Goal: Information Seeking & Learning: Find specific fact

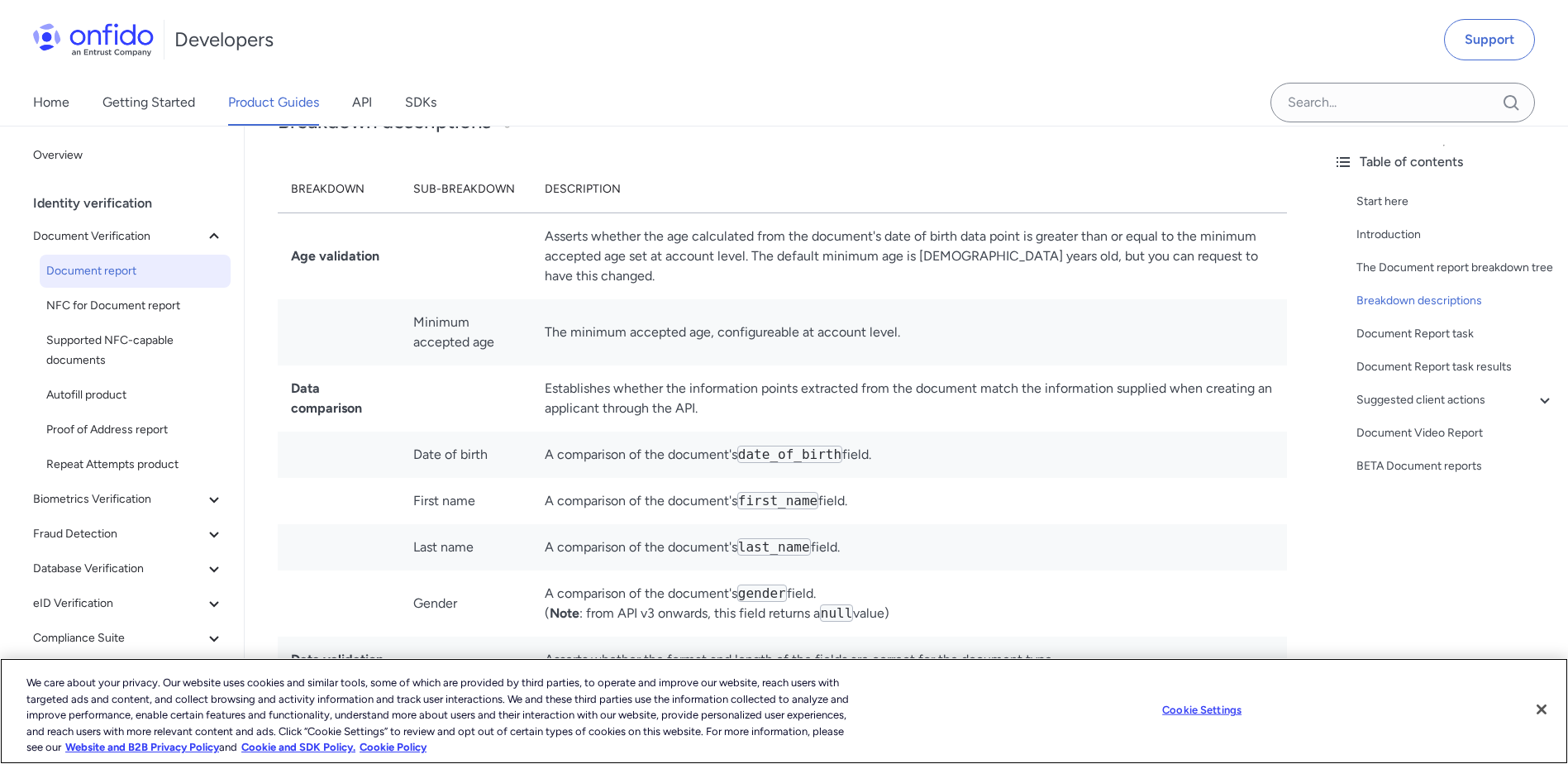
scroll to position [4380, 0]
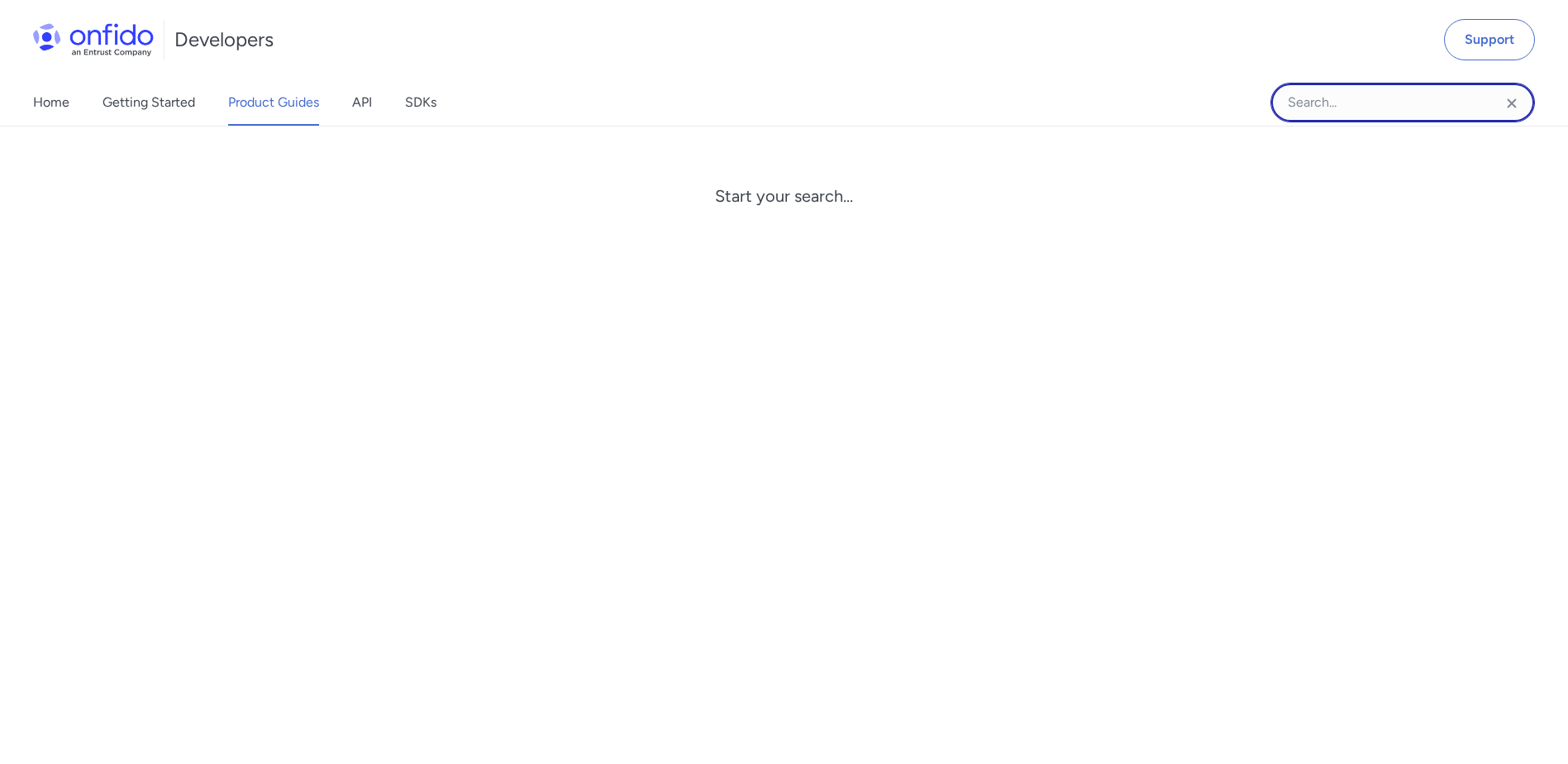
click at [1337, 108] on input "Onfido search input field" at bounding box center [1402, 102] width 265 height 39
click at [1374, 111] on input "Onfido search input field" at bounding box center [1402, 102] width 265 height 39
click at [1339, 114] on input "Onfido search input field" at bounding box center [1402, 102] width 265 height 39
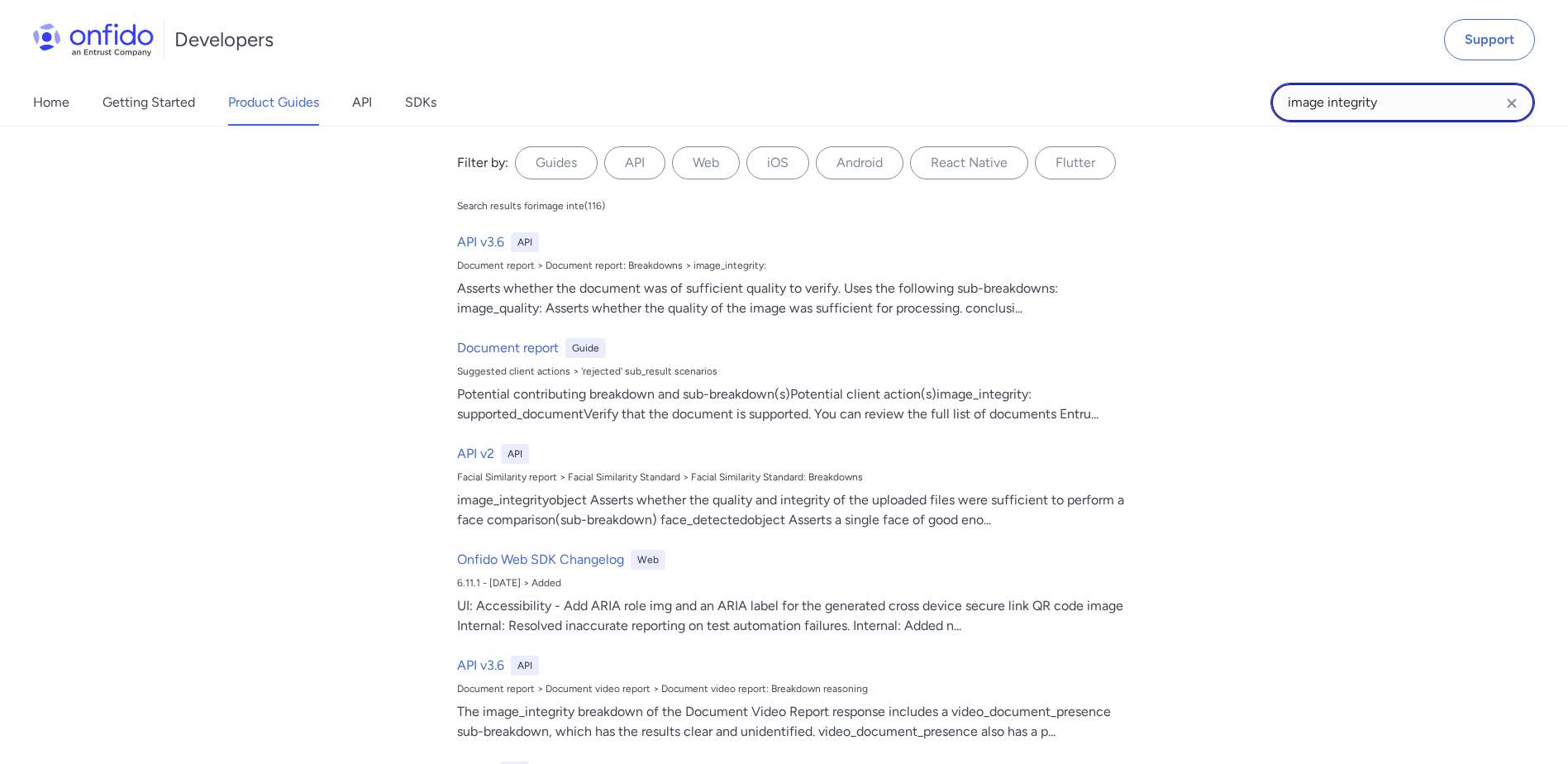
type input "image integrity"
click at [1421, 103] on input "image integrity" at bounding box center [1402, 102] width 265 height 39
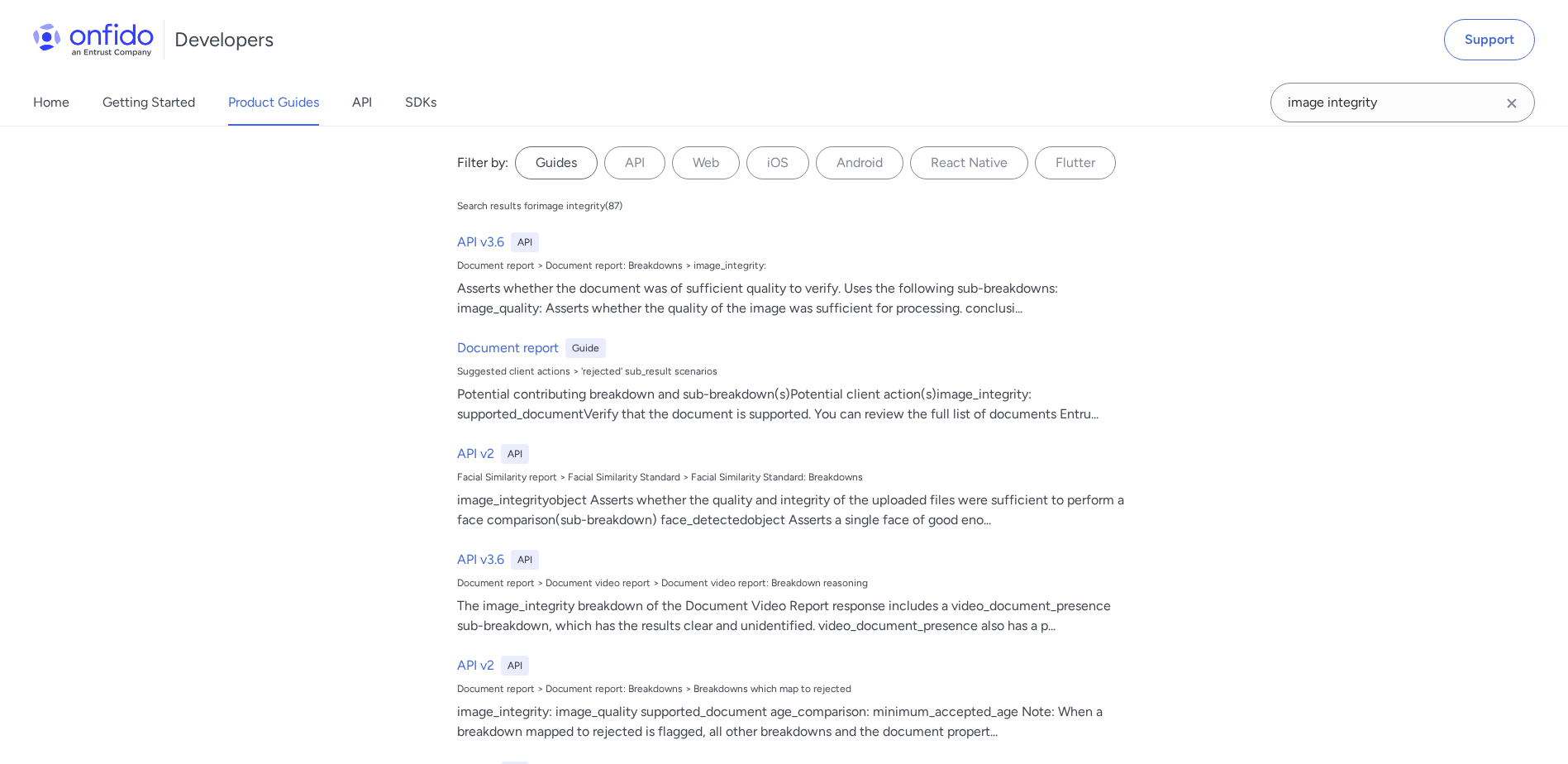
click at [562, 164] on label "Guides" at bounding box center [556, 162] width 83 height 33
click at [0, 0] on input "Guides" at bounding box center [0, 0] width 0 height 0
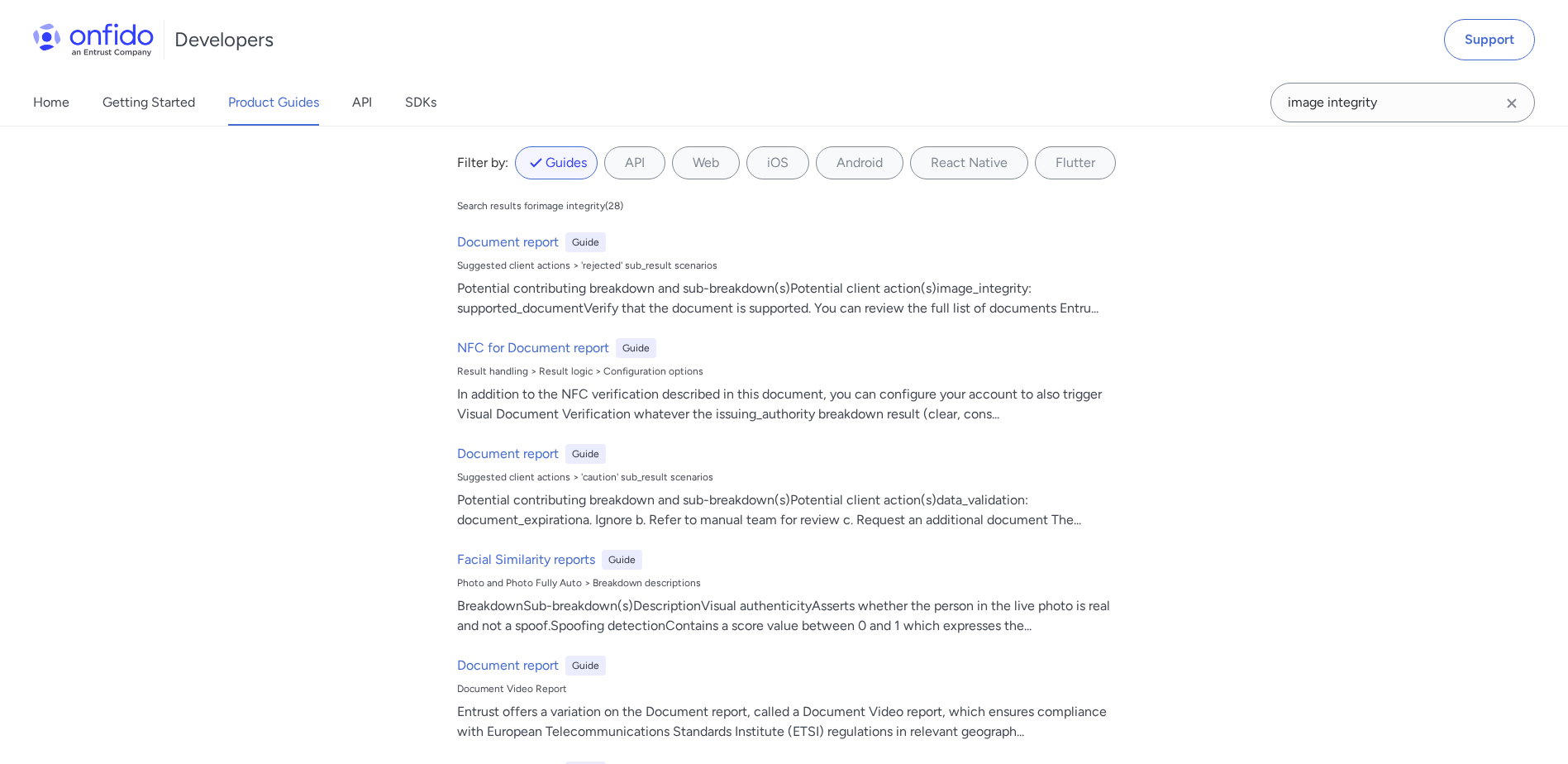
click at [564, 166] on label "Guides" at bounding box center [556, 162] width 83 height 33
click at [0, 0] on input "Guides" at bounding box center [0, 0] width 0 height 0
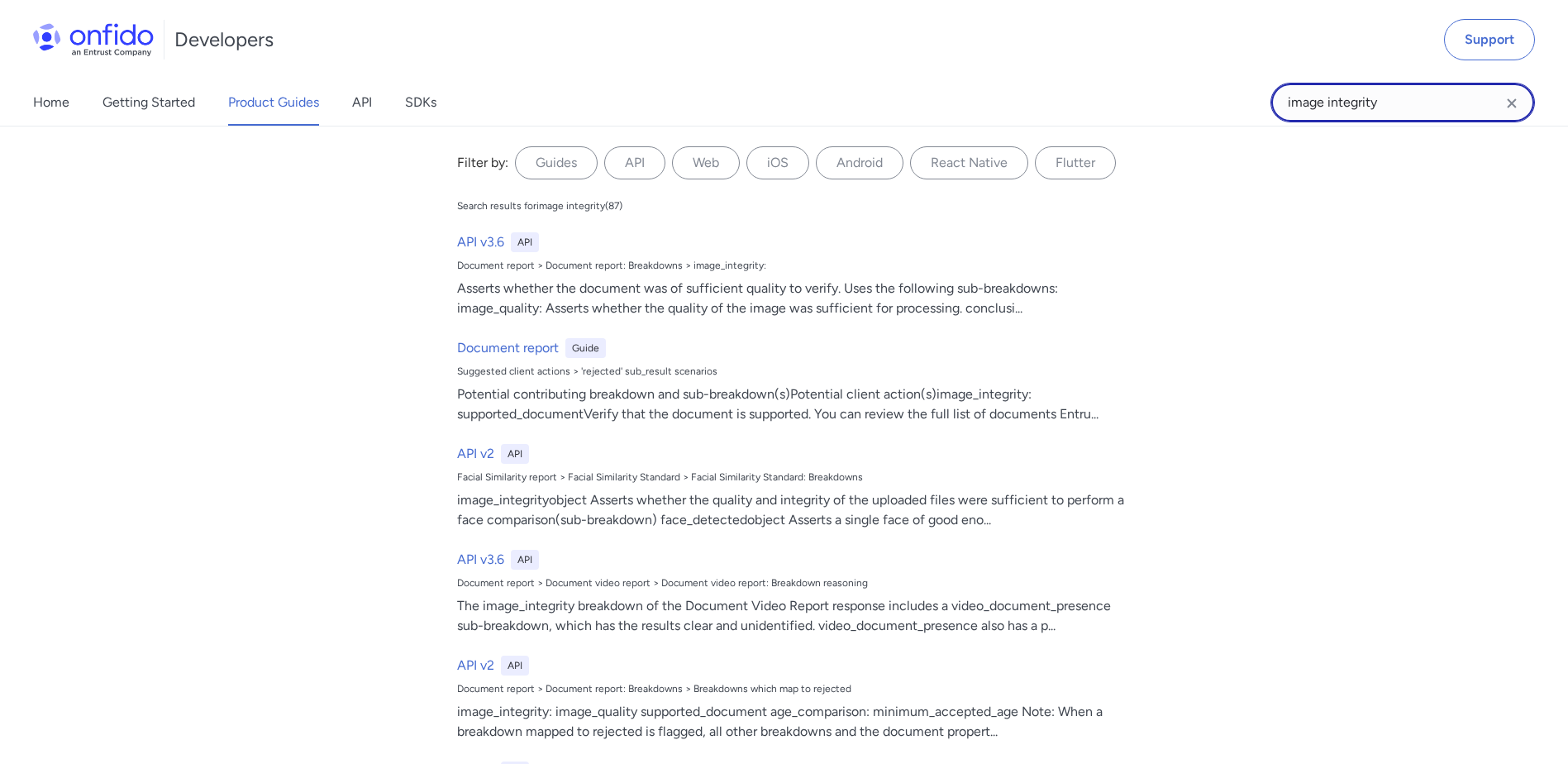
click at [1401, 103] on input "image integrity" at bounding box center [1402, 102] width 265 height 39
click at [1514, 108] on icon "Clear search field button" at bounding box center [1511, 102] width 20 height 20
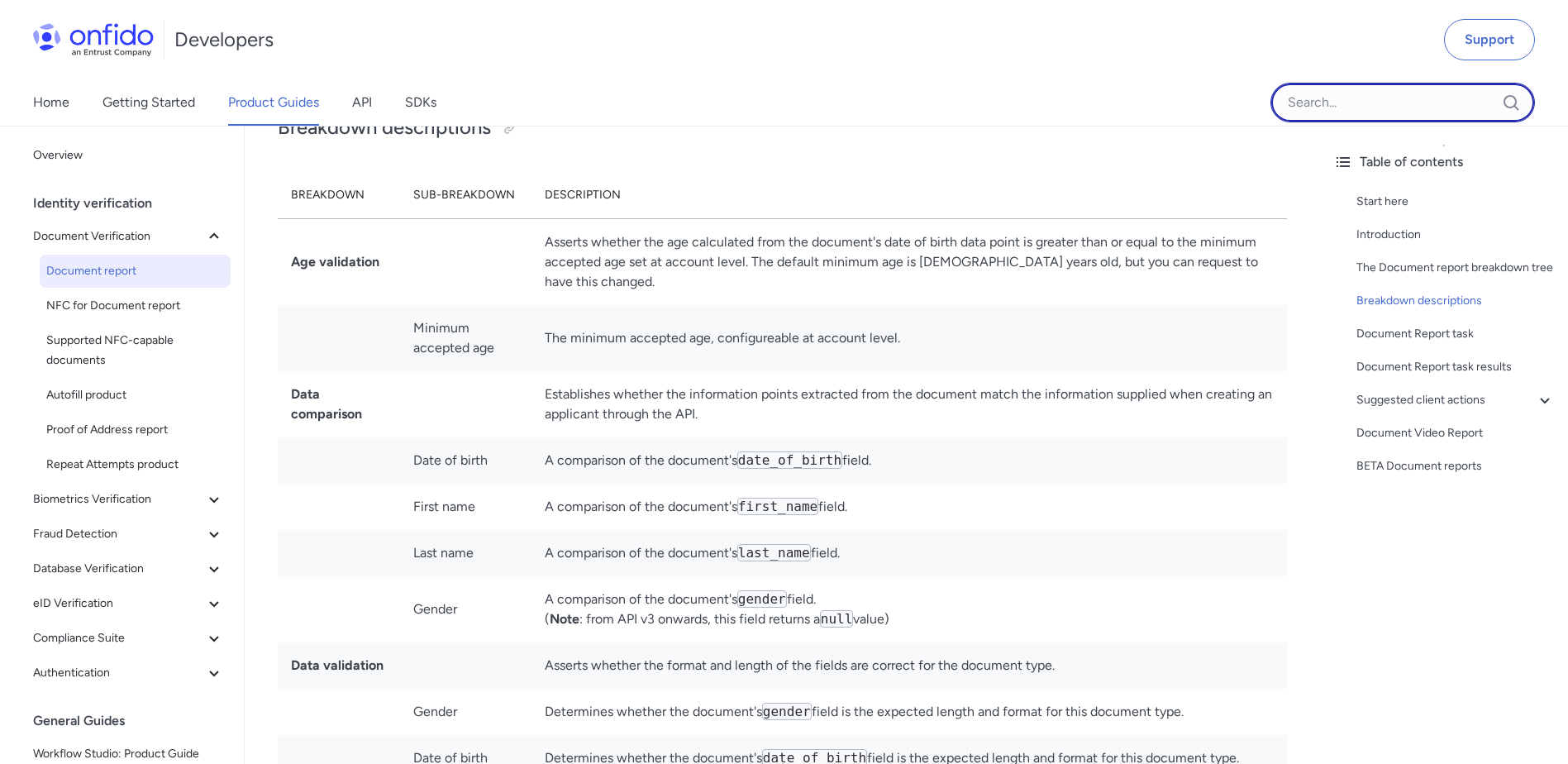
click at [1405, 97] on input "Onfido search input field" at bounding box center [1402, 102] width 265 height 39
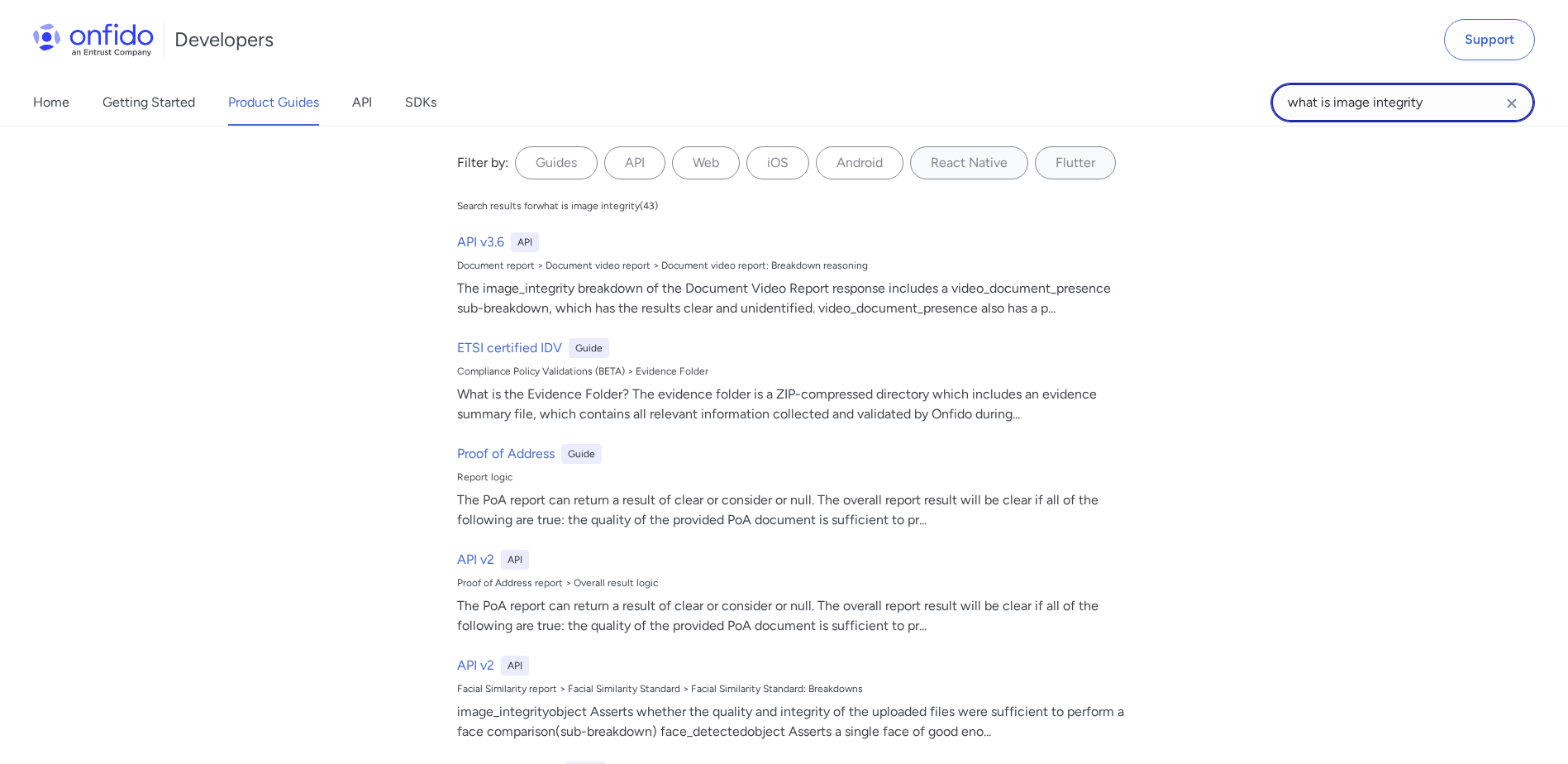
scroll to position [0, 0]
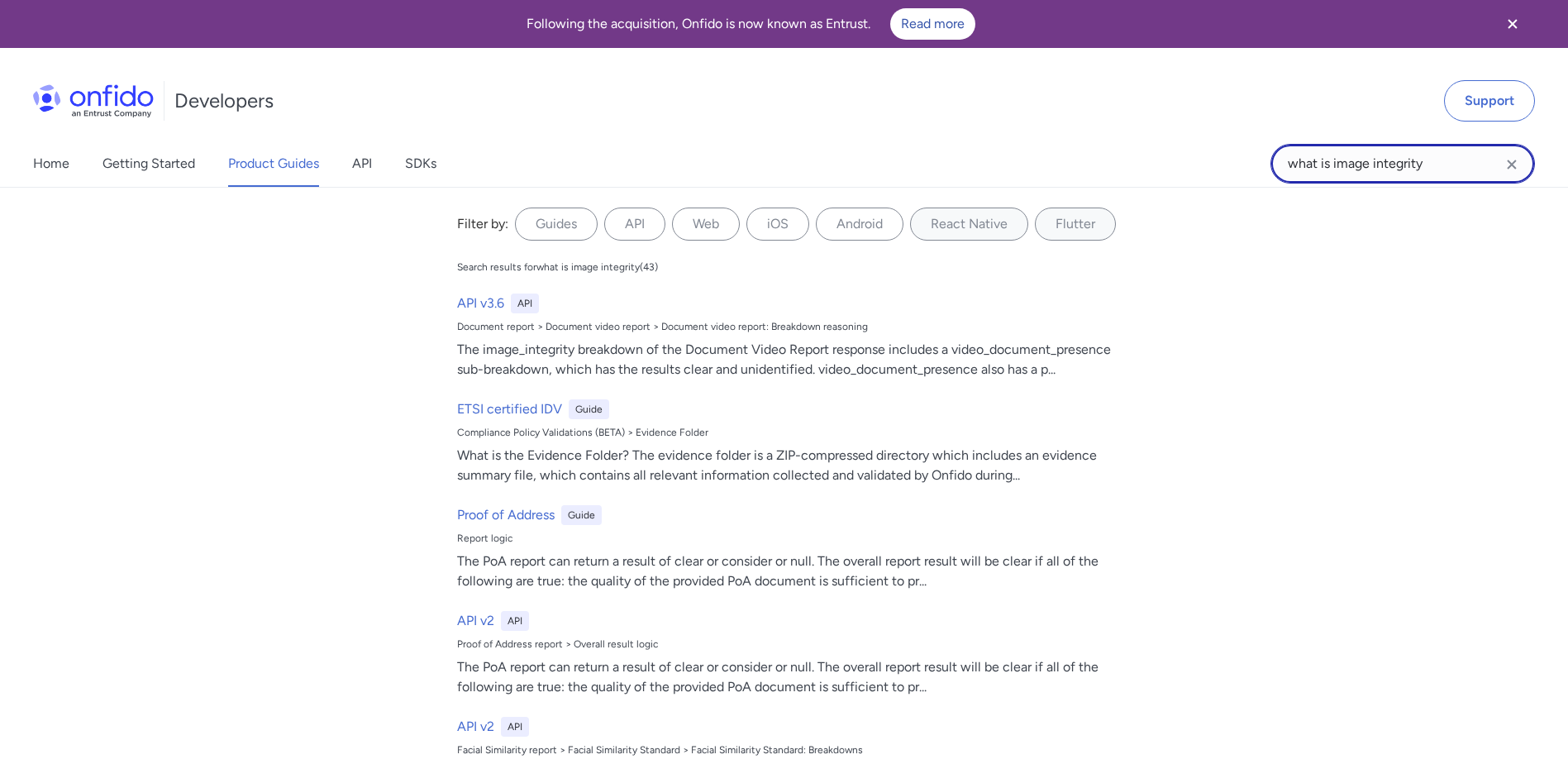
click at [1335, 165] on input "what is image integrity" at bounding box center [1402, 163] width 265 height 39
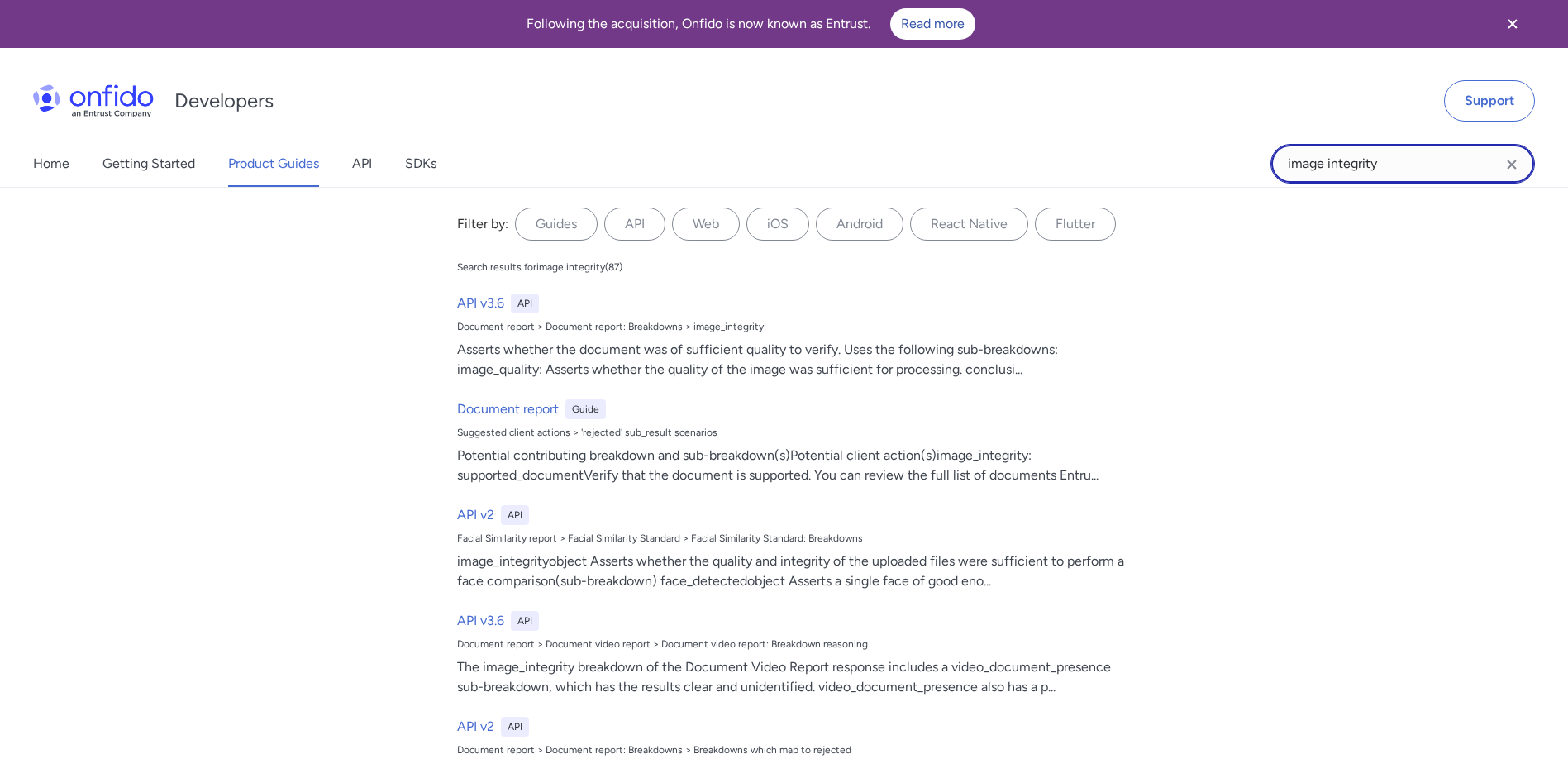
type input "image integrity"
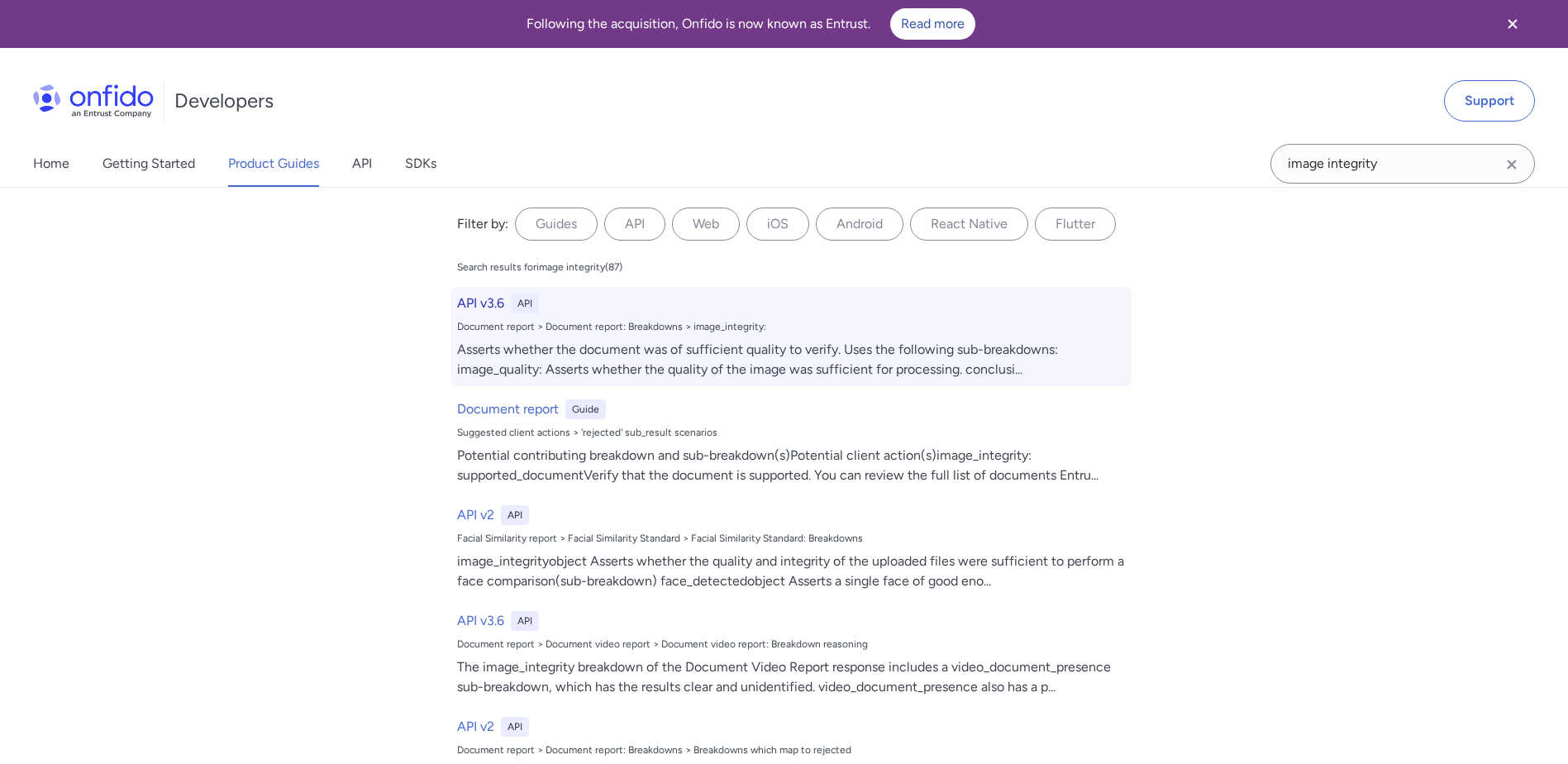
click at [877, 345] on div "Asserts whether the document was of sufficient quality to verify. Uses the foll…" at bounding box center [790, 359] width 667 height 39
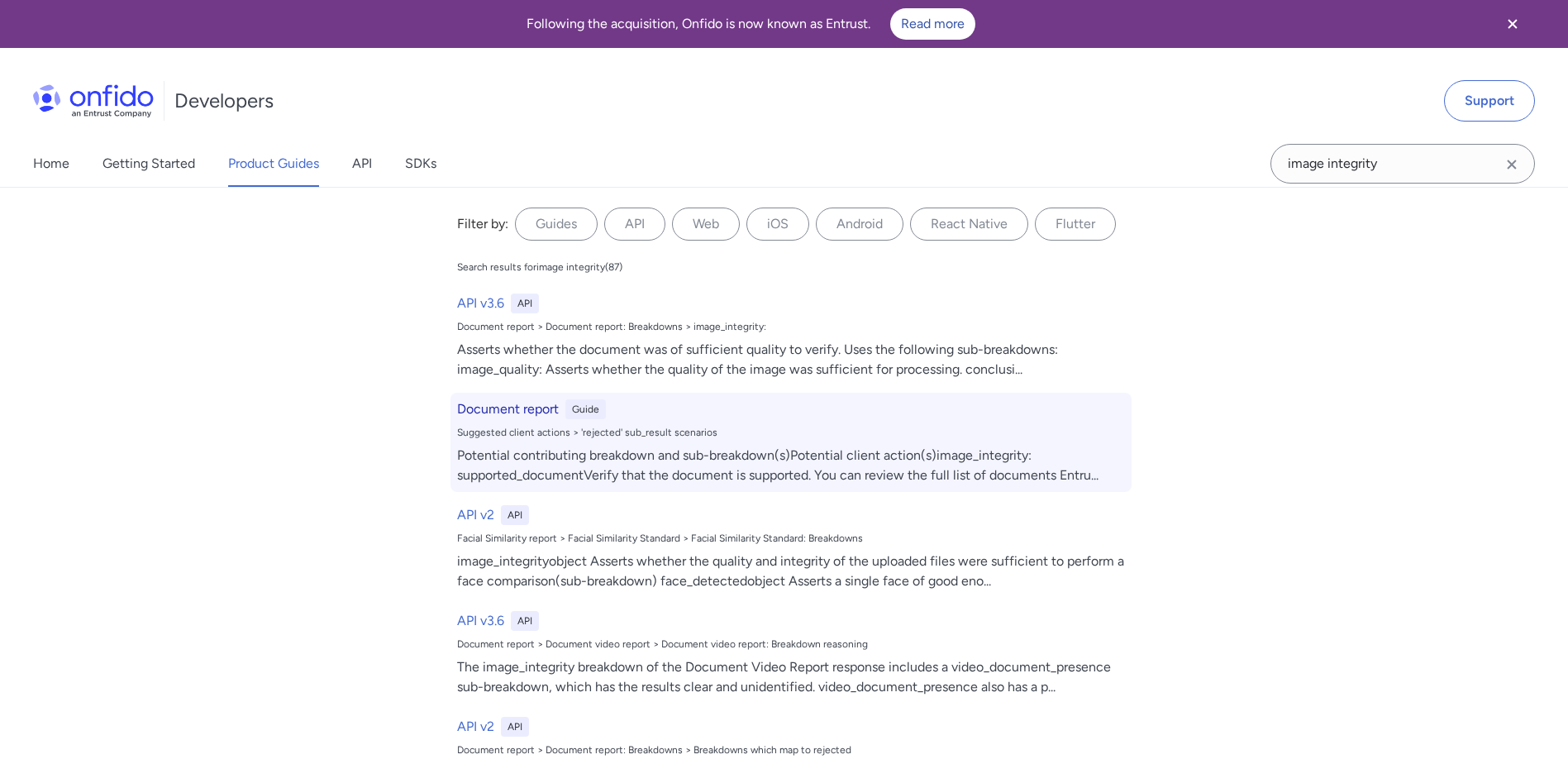
select select "http"
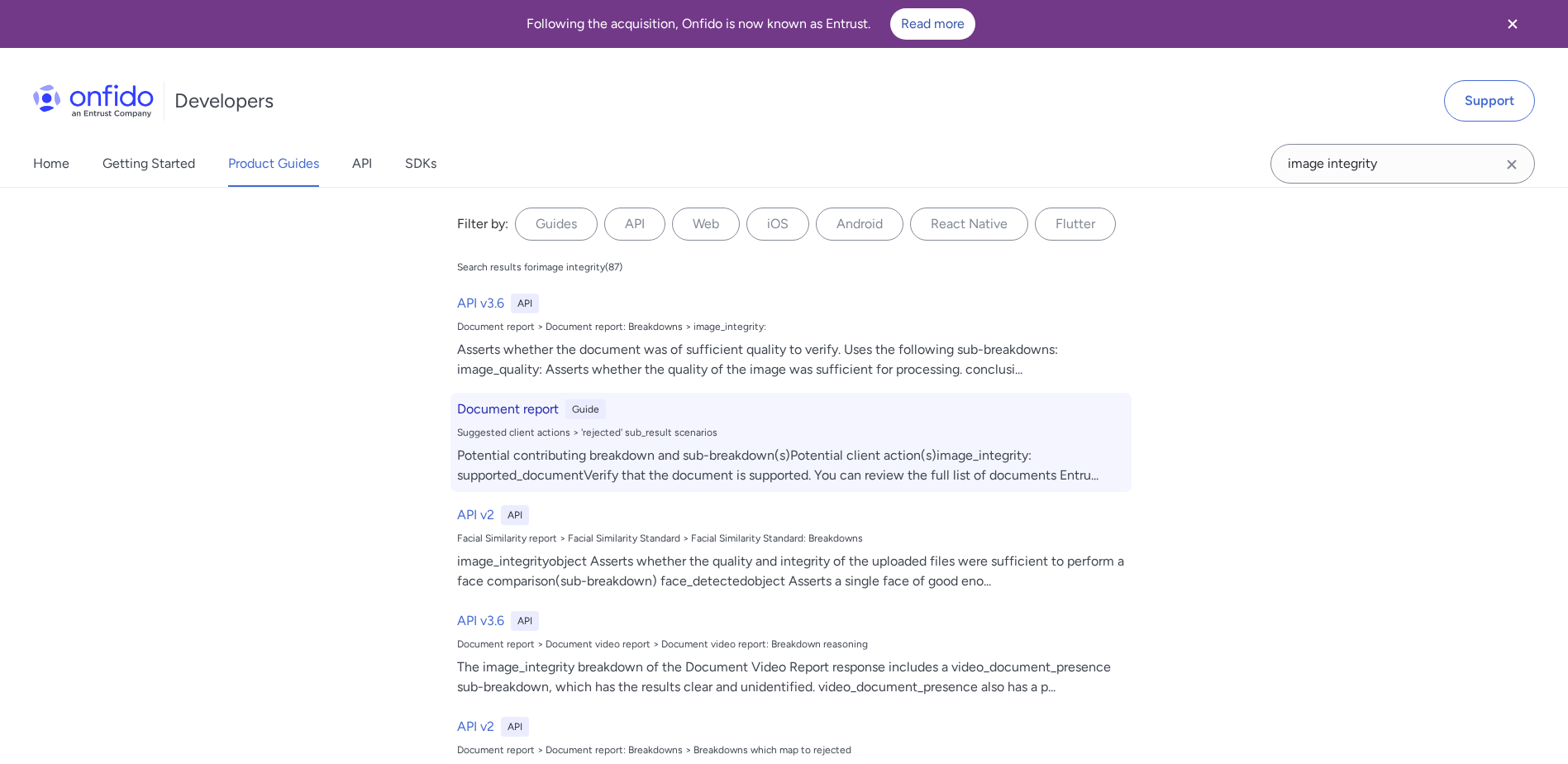
select select "http"
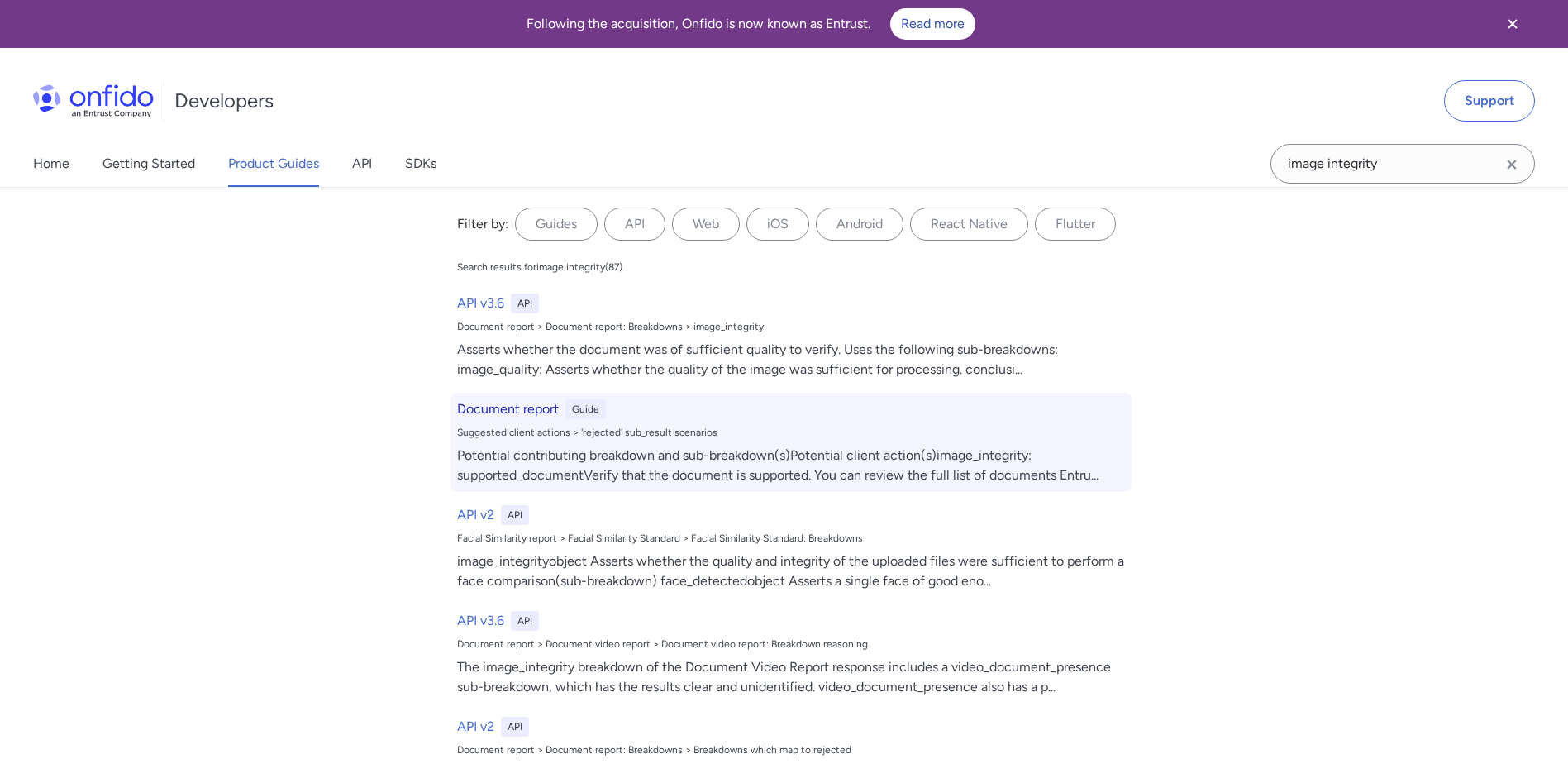
select select "http"
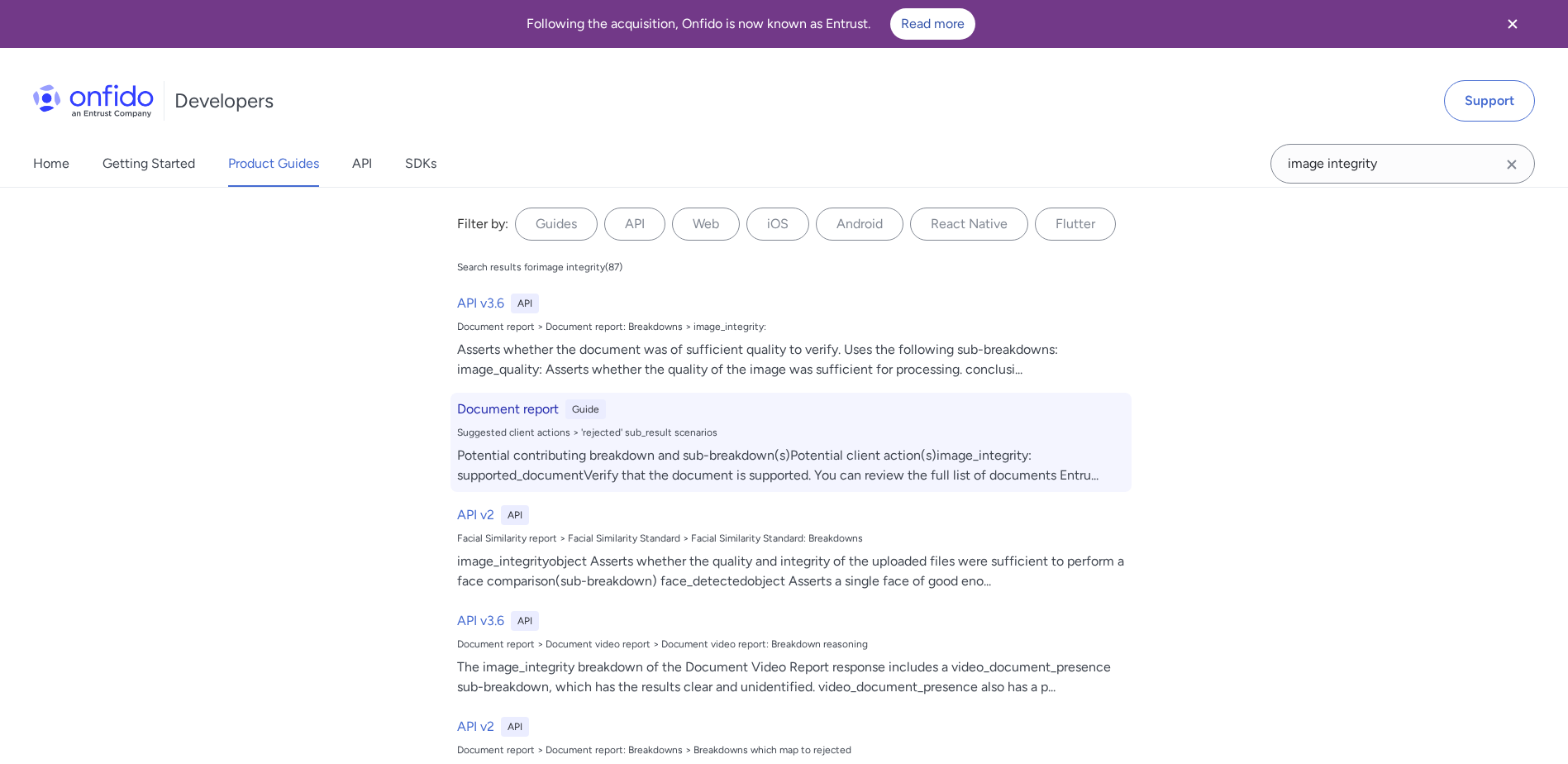
select select "http"
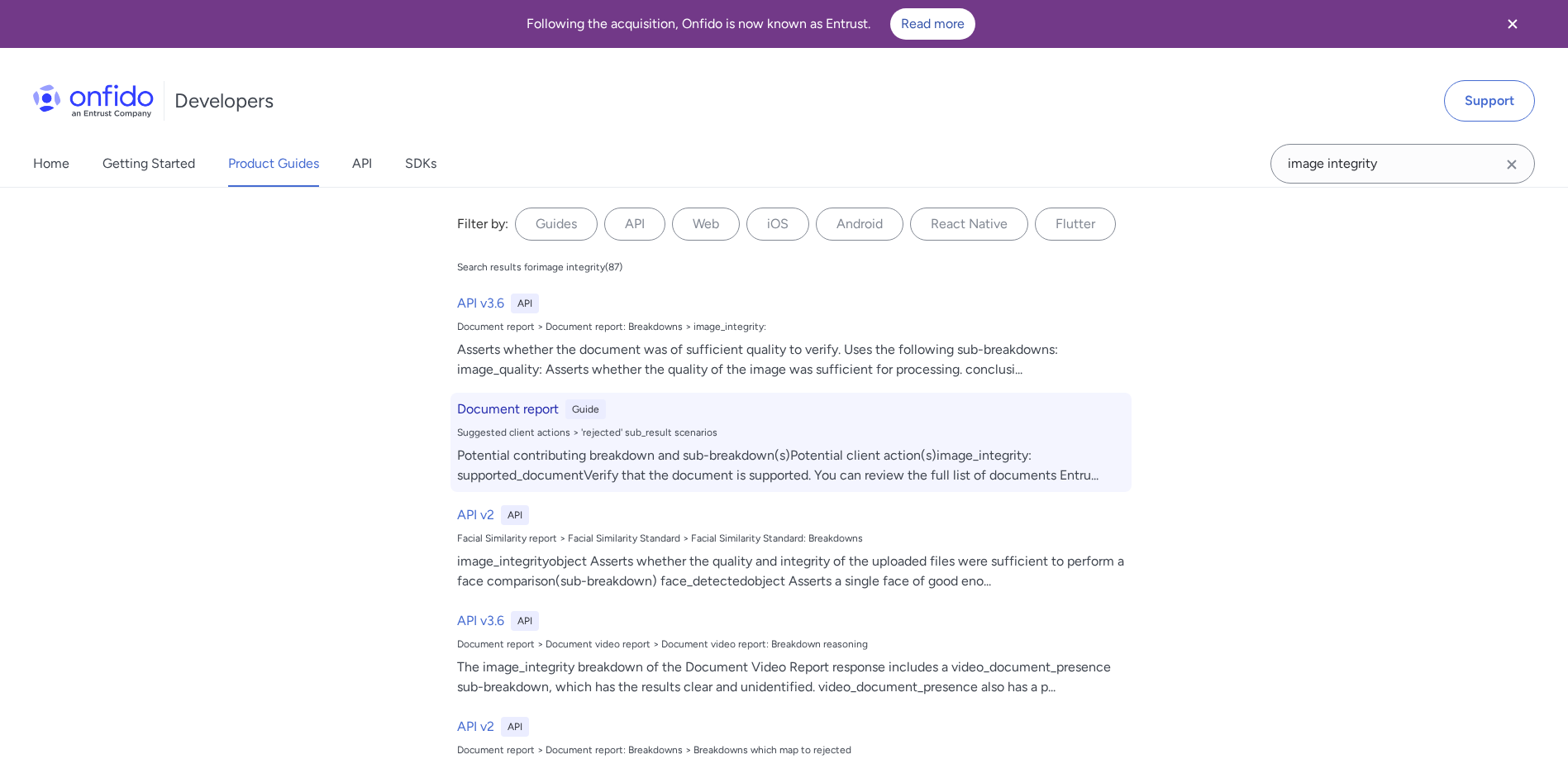
select select "http"
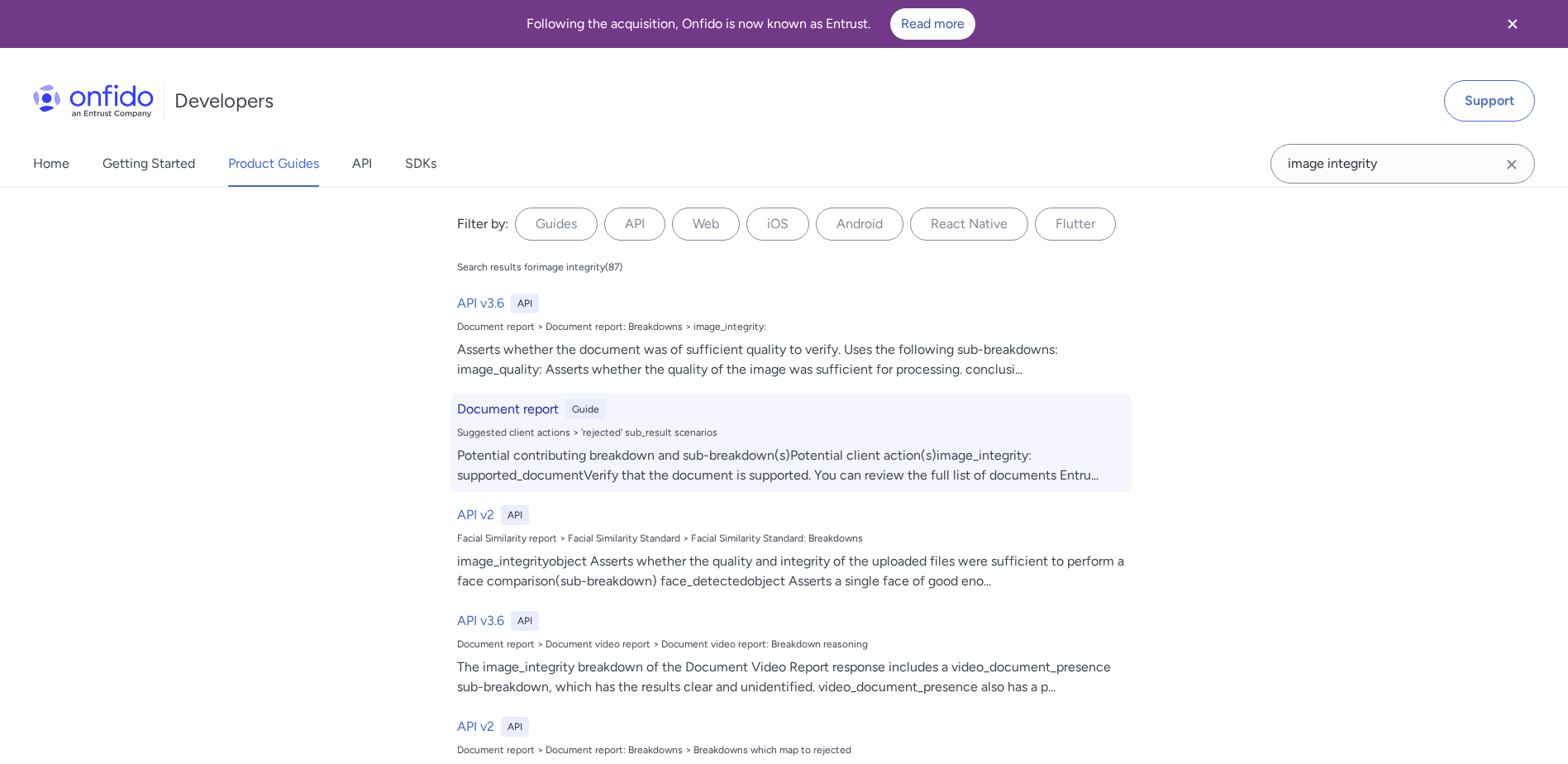
select select "http"
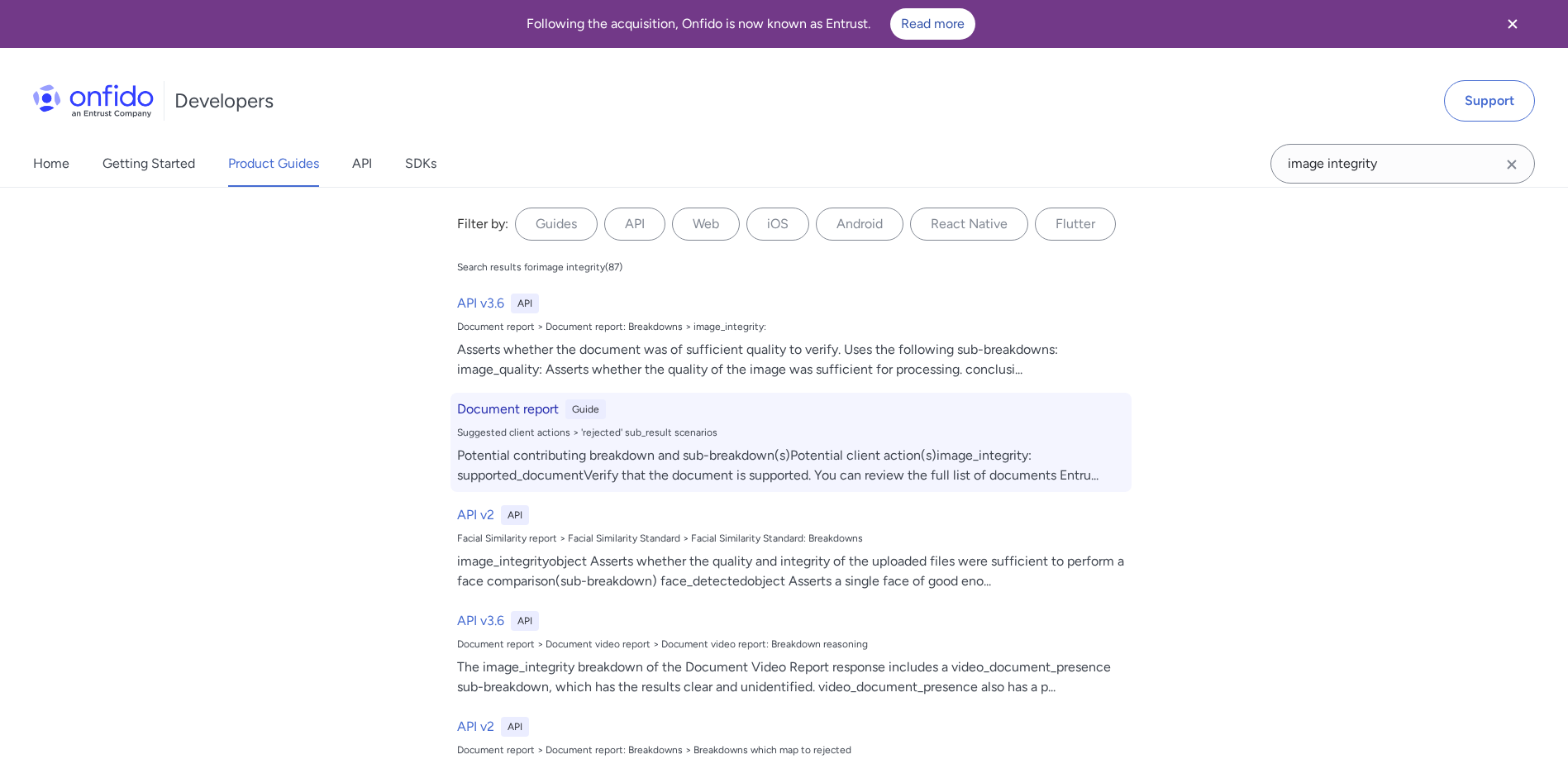
select select "http"
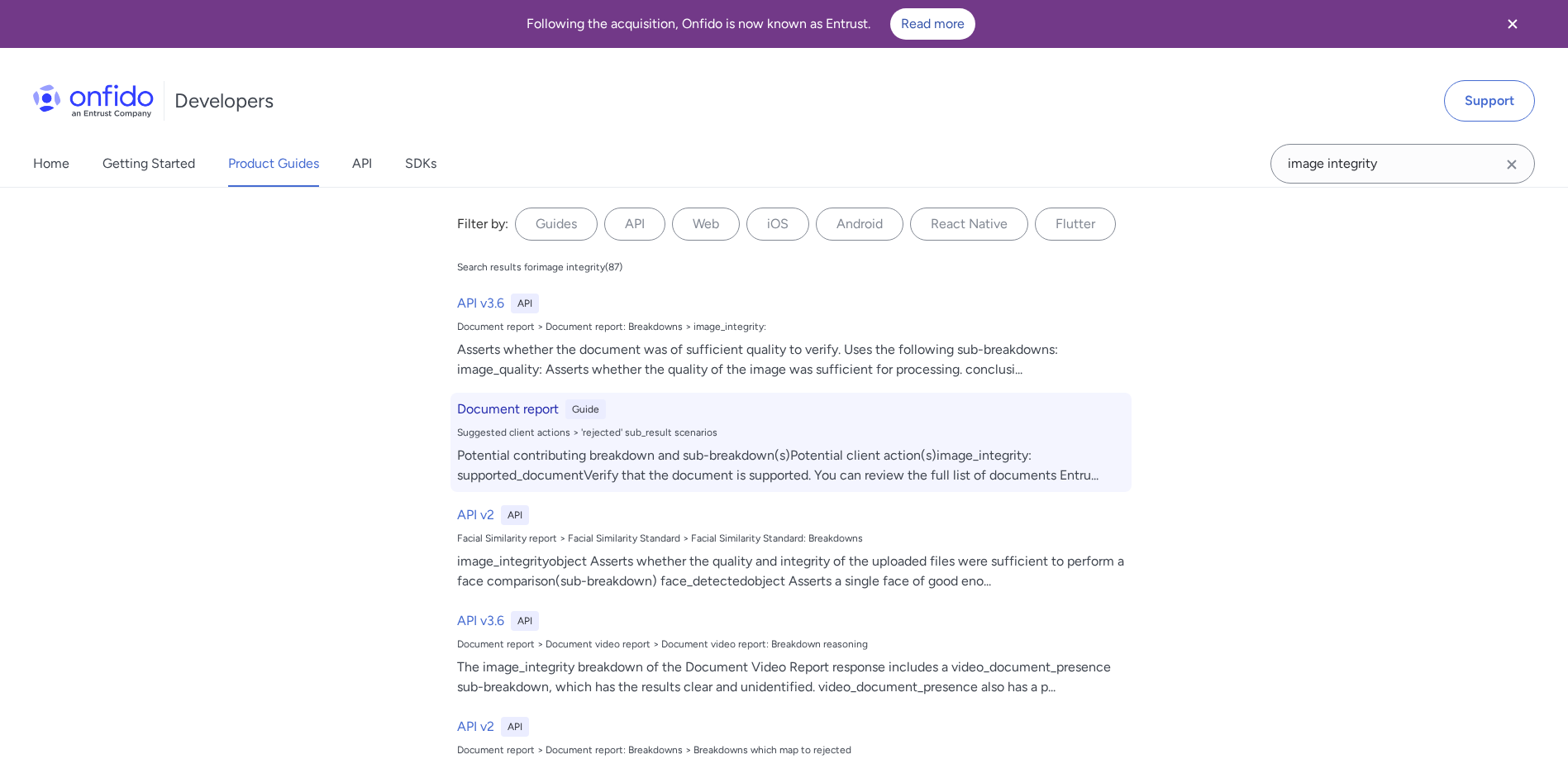
select select "http"
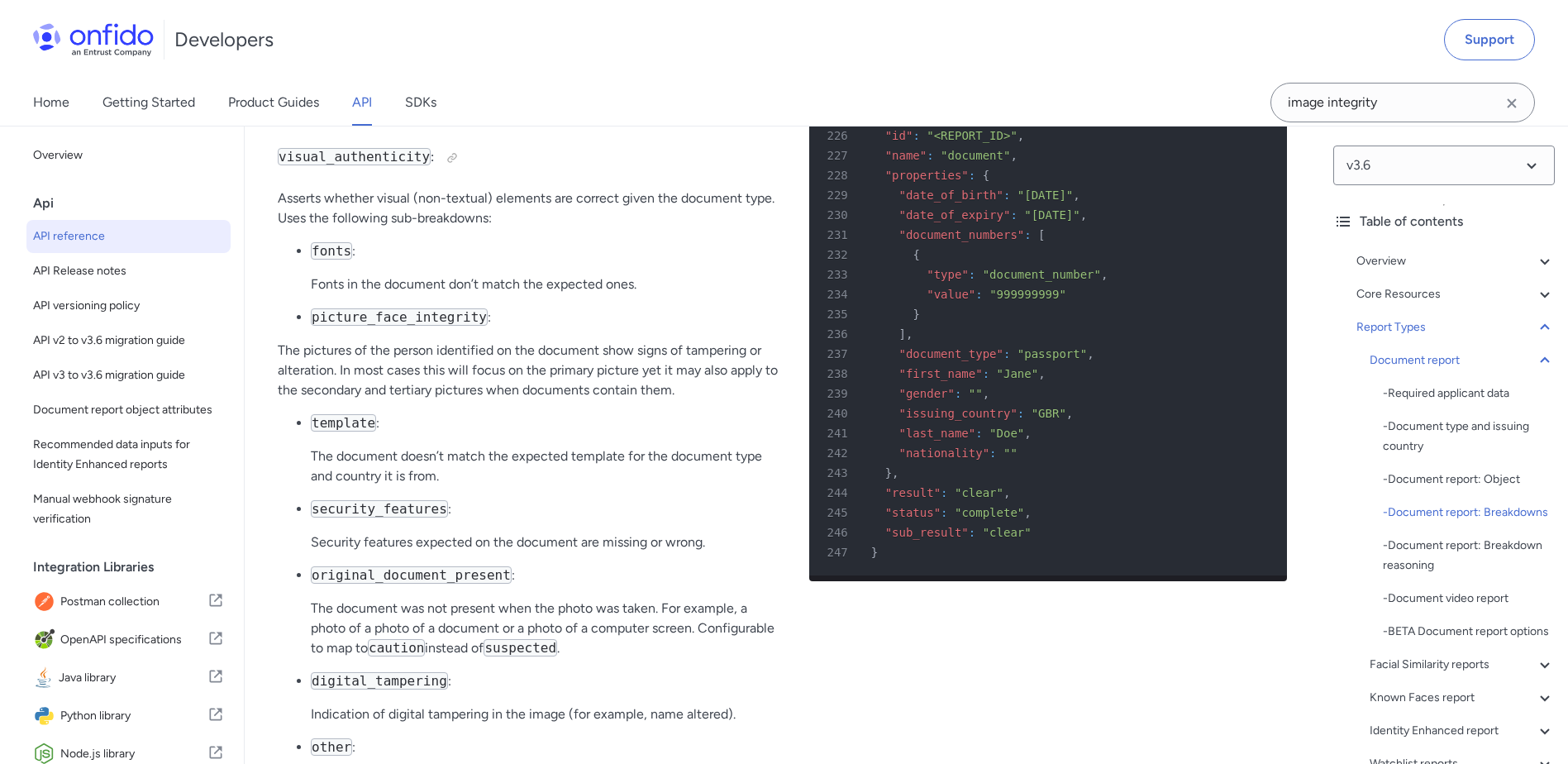
scroll to position [64347, 0]
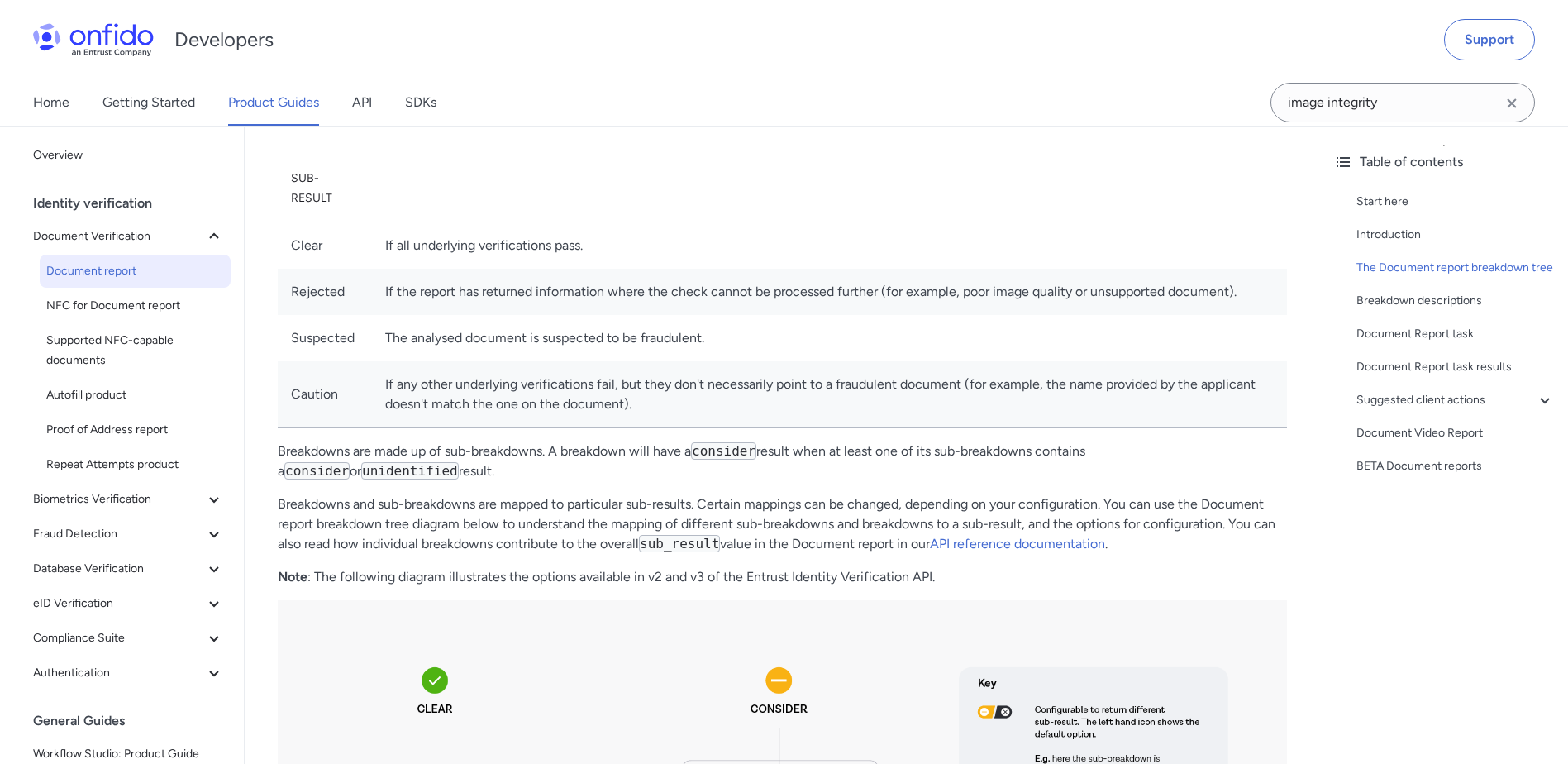
scroll to position [909, 0]
